Goal: Navigation & Orientation: Find specific page/section

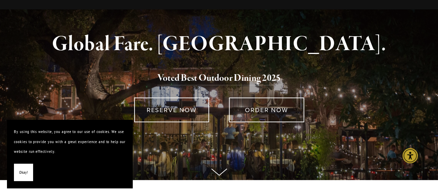
scroll to position [35, 0]
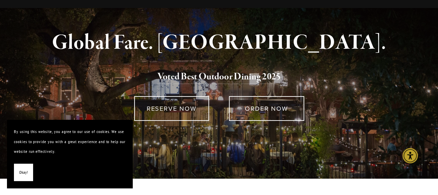
click at [26, 173] on span "Okay!" at bounding box center [23, 173] width 9 height 10
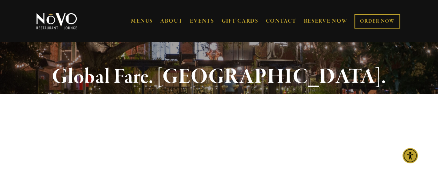
scroll to position [0, 0]
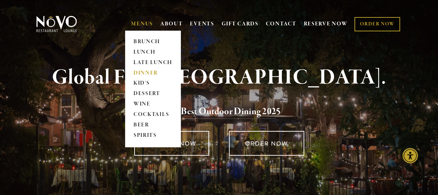
click at [144, 70] on link "DINNER" at bounding box center [153, 73] width 44 height 10
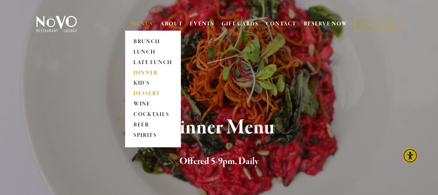
click at [137, 96] on link "DESSERT" at bounding box center [153, 94] width 44 height 10
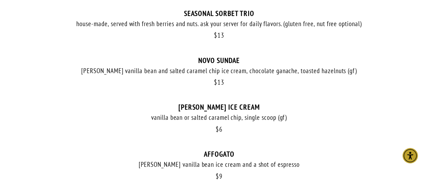
scroll to position [488, 0]
